Goal: Information Seeking & Learning: Learn about a topic

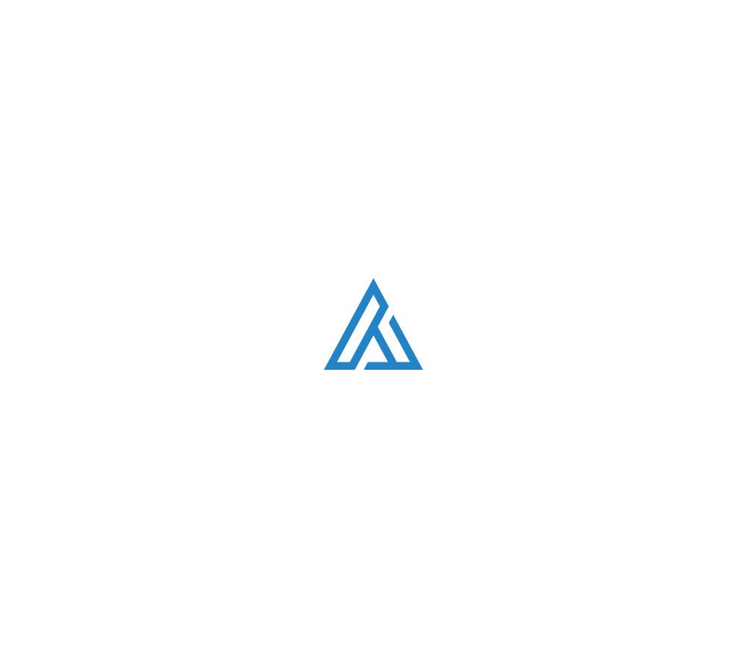
scroll to position [912, 0]
